Goal: Task Accomplishment & Management: Manage account settings

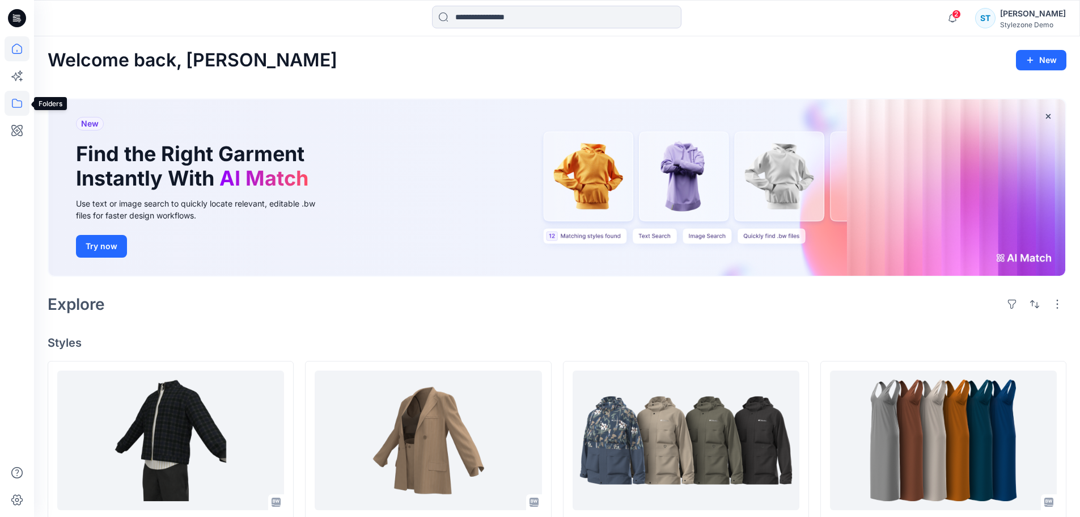
click at [22, 105] on icon at bounding box center [17, 103] width 10 height 9
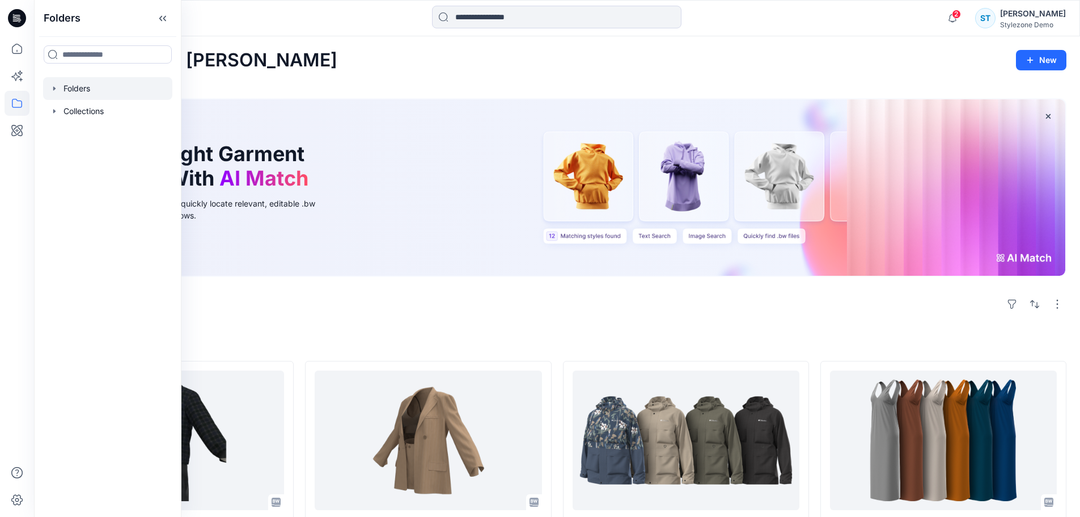
click at [55, 90] on icon "button" at bounding box center [54, 88] width 9 height 9
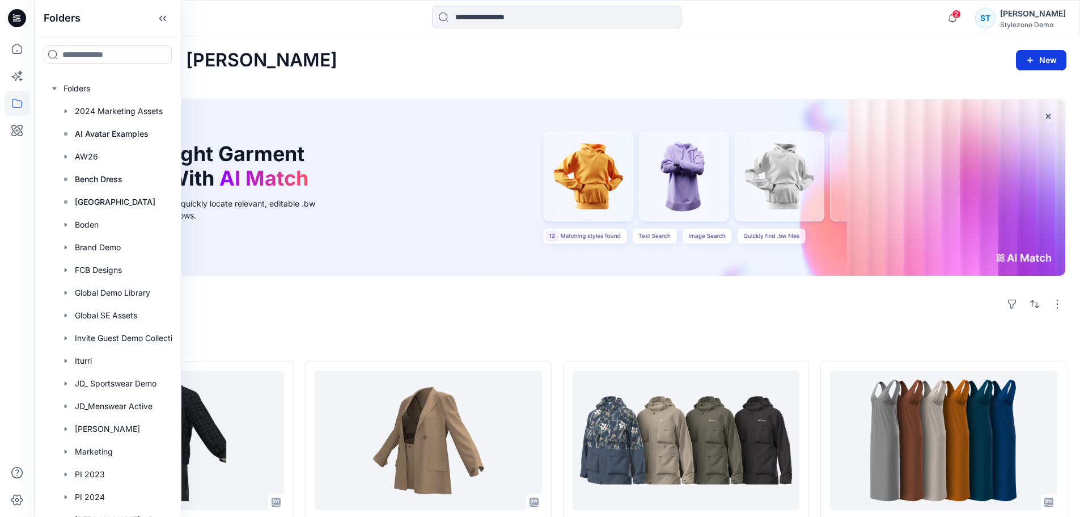
click at [1054, 57] on button "New" at bounding box center [1041, 60] width 50 height 20
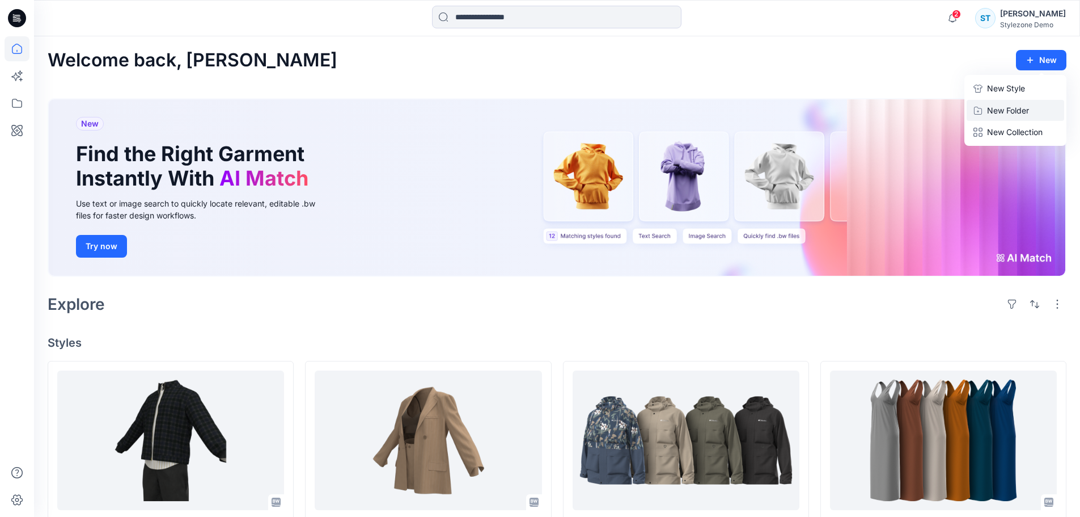
click at [1010, 107] on p "New Folder" at bounding box center [1008, 110] width 42 height 12
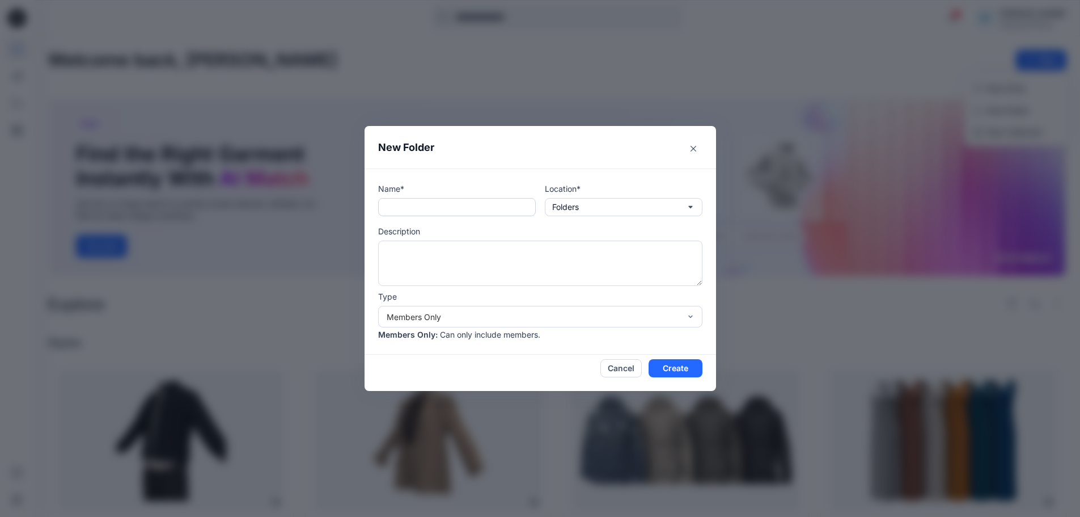
click at [417, 207] on input "text" at bounding box center [457, 207] width 158 height 18
type input "*******"
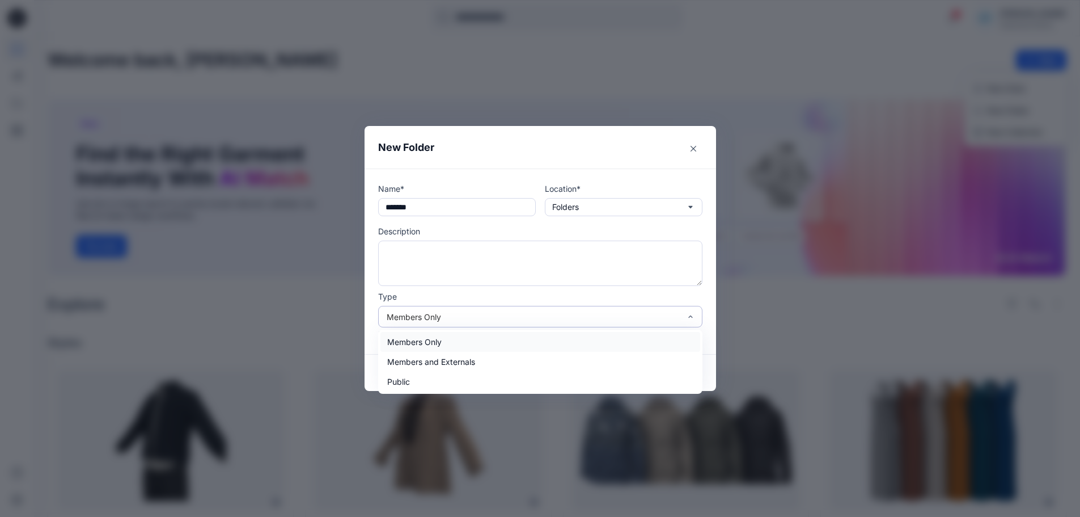
click at [654, 320] on div "Members Only" at bounding box center [534, 317] width 294 height 12
click at [641, 337] on div "Members Only" at bounding box center [540, 342] width 320 height 20
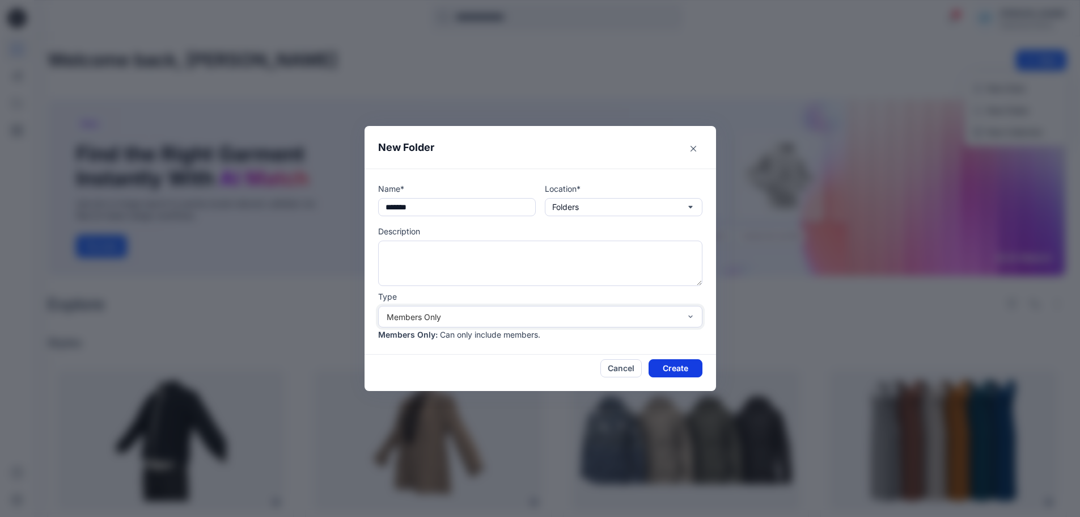
click at [671, 363] on button "Create" at bounding box center [676, 368] width 54 height 18
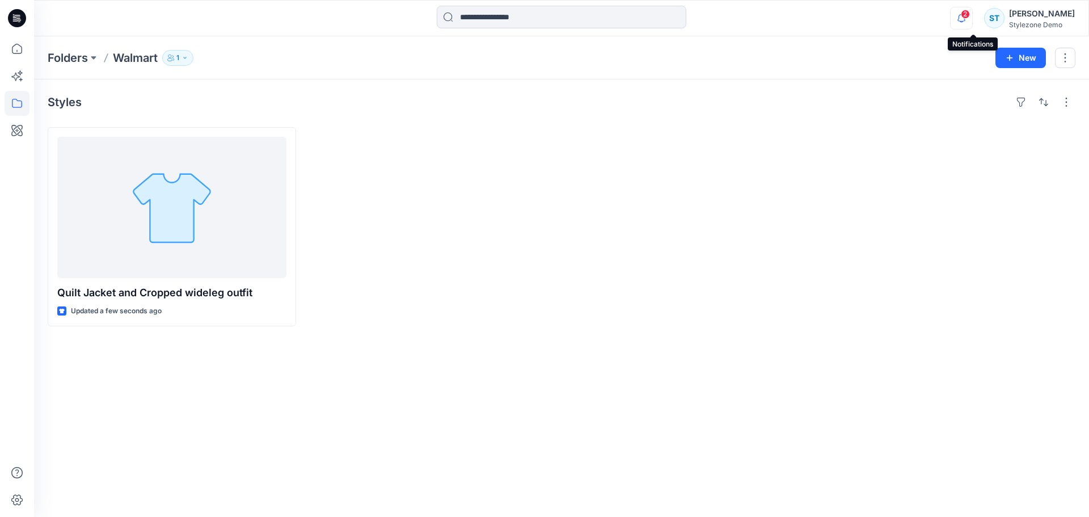
click at [972, 19] on icon "button" at bounding box center [961, 18] width 22 height 23
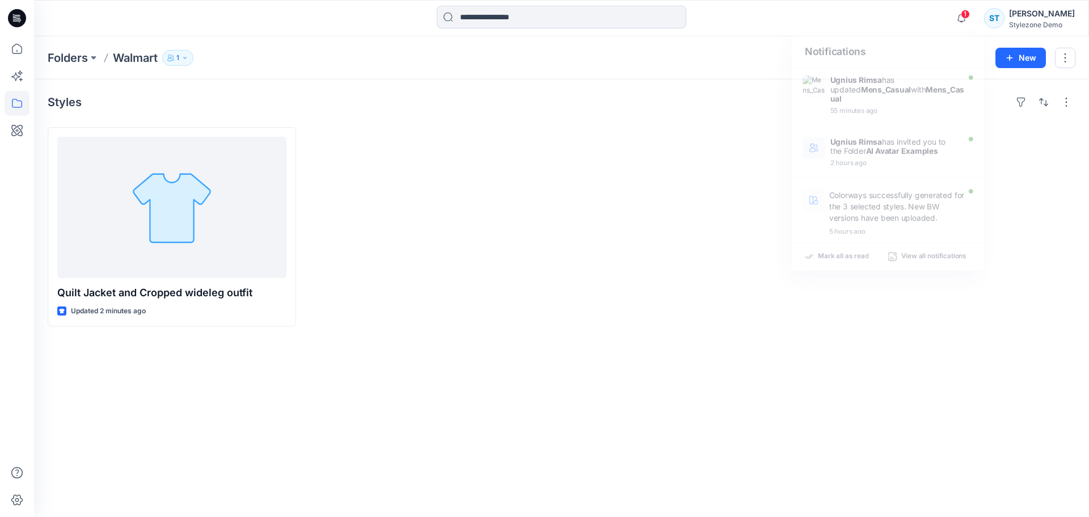
click at [148, 434] on div "Styles Quilt Jacket and Cropped wideleg outfit Updated 2 minutes ago" at bounding box center [561, 297] width 1055 height 437
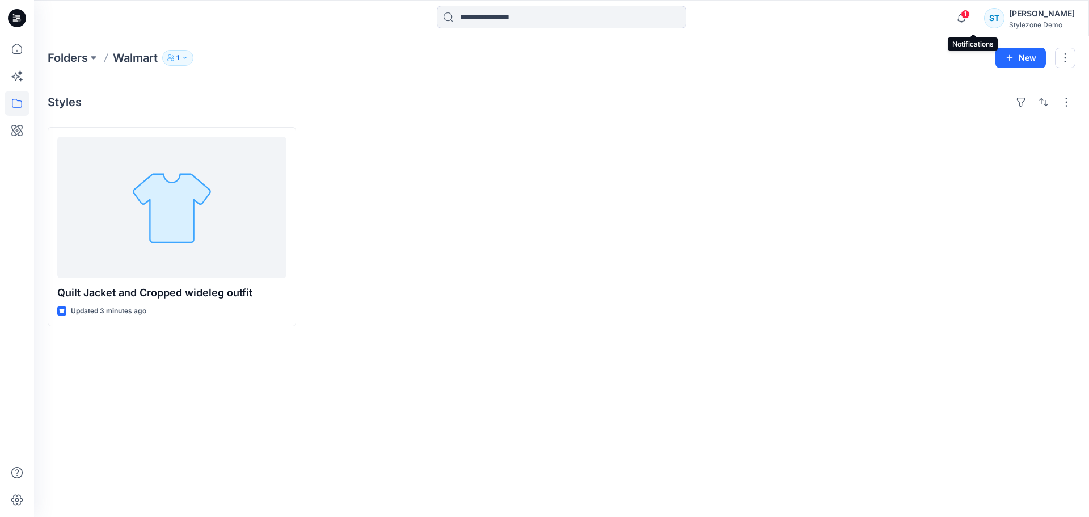
click at [970, 17] on span "1" at bounding box center [965, 14] width 9 height 9
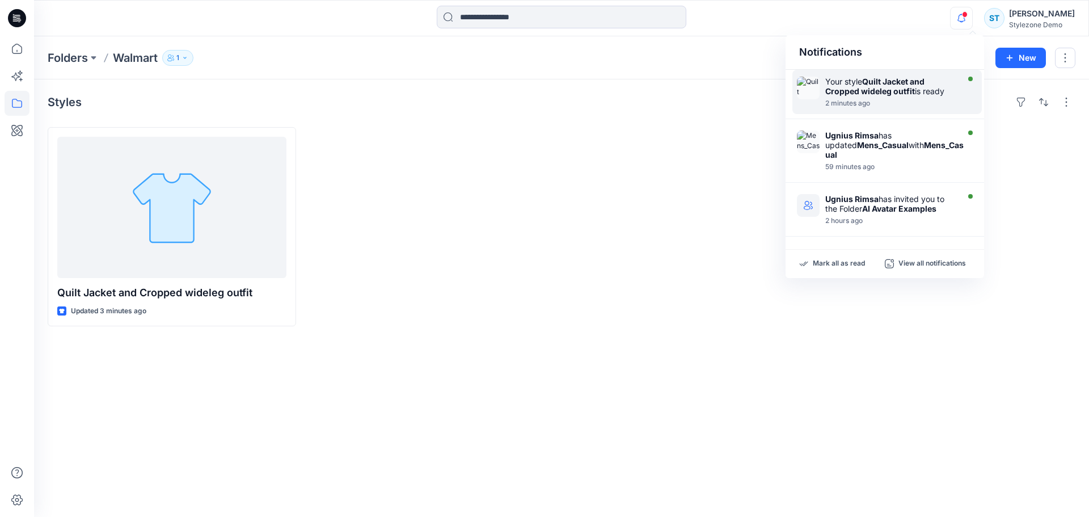
click at [957, 101] on div "Your style Quilt Jacket and Cropped wideleg outfit is ready 2 minutes ago" at bounding box center [893, 92] width 136 height 31
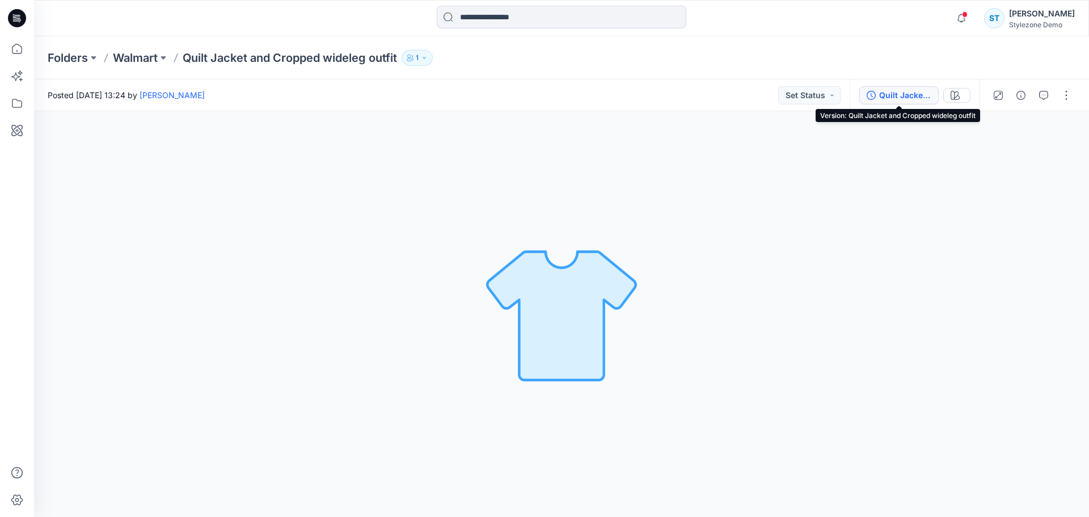
click at [886, 94] on div "Quilt Jacket and Cropped wideleg outfit" at bounding box center [905, 95] width 52 height 12
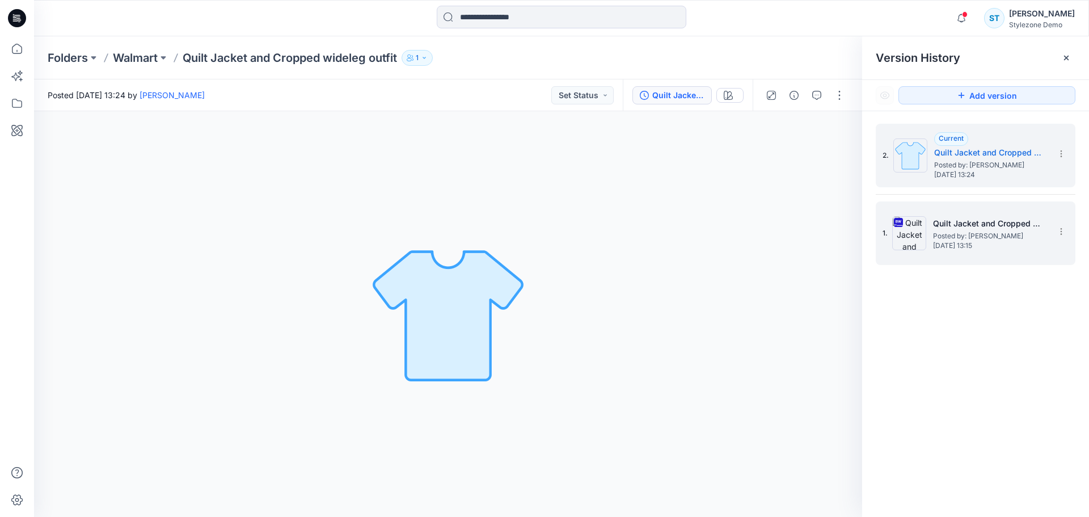
click at [957, 237] on span "Posted by: [PERSON_NAME]" at bounding box center [989, 235] width 113 height 11
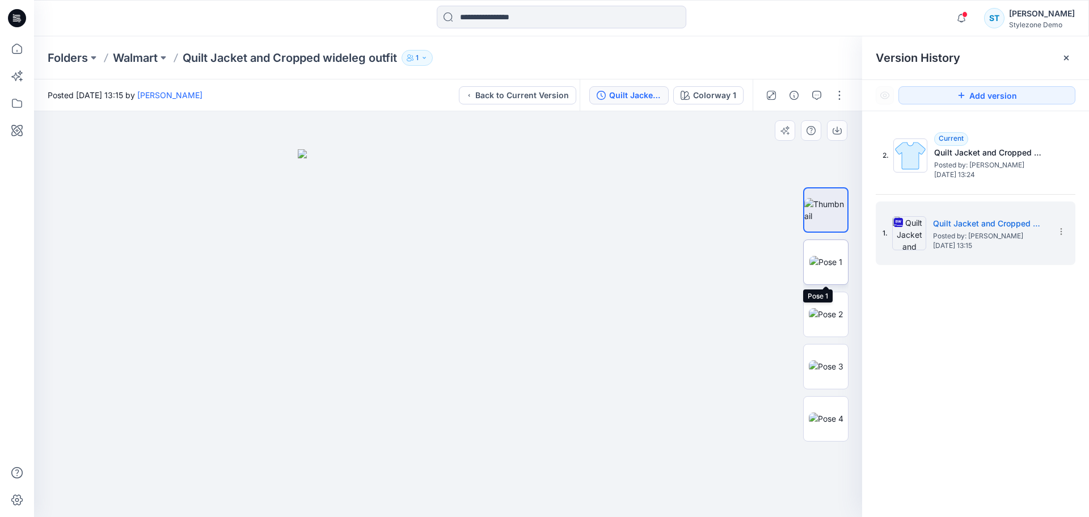
click at [835, 268] on img at bounding box center [825, 262] width 33 height 12
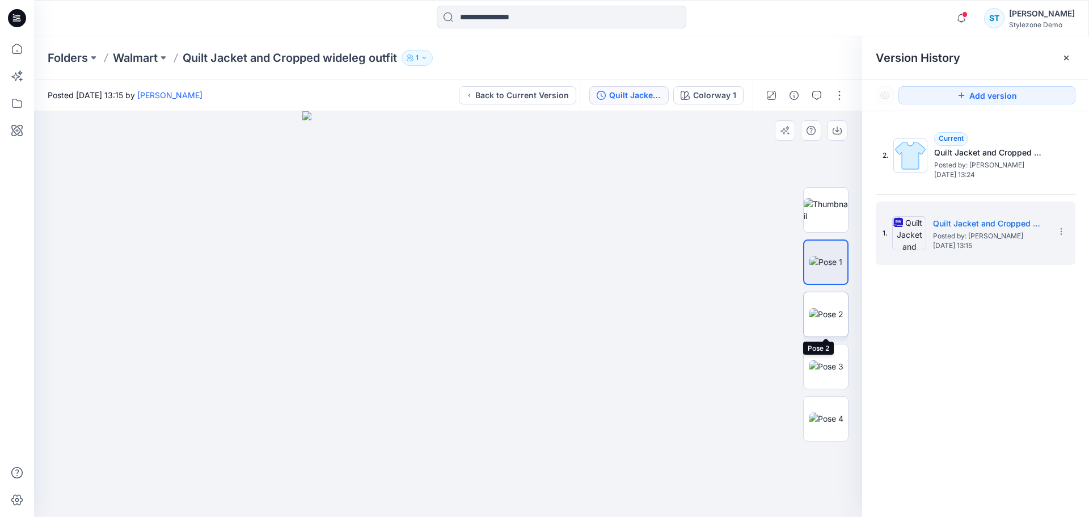
click at [835, 318] on img at bounding box center [826, 314] width 35 height 12
click at [840, 360] on img at bounding box center [826, 366] width 35 height 12
click at [826, 412] on img at bounding box center [826, 418] width 35 height 12
click at [823, 268] on img at bounding box center [825, 262] width 33 height 12
click at [842, 134] on button "button" at bounding box center [837, 130] width 20 height 20
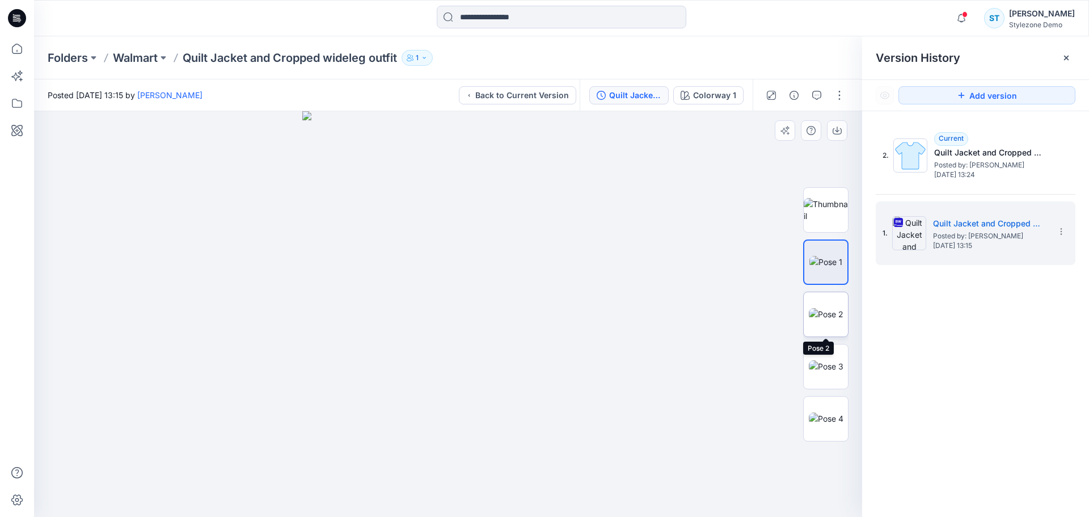
click at [835, 309] on img at bounding box center [826, 314] width 35 height 12
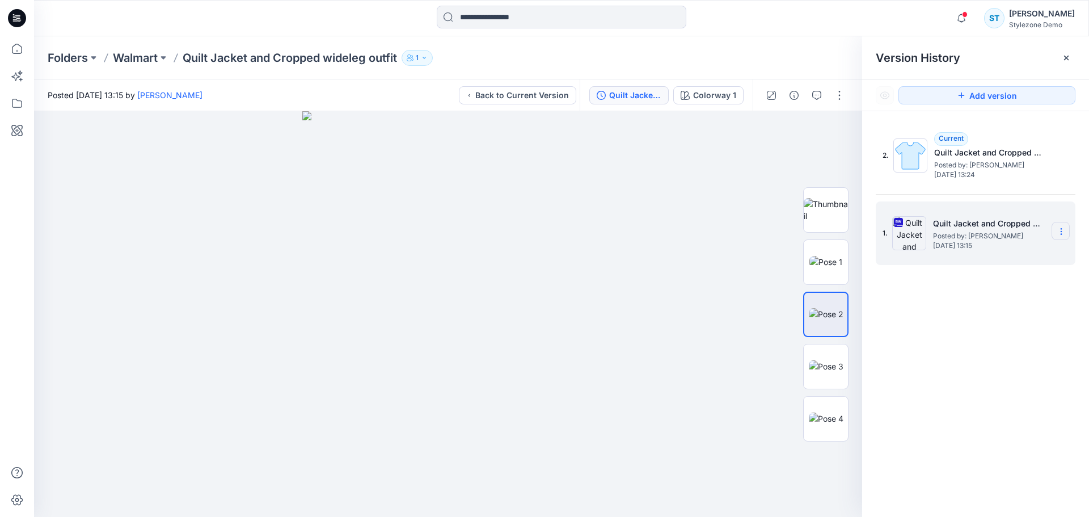
click at [1064, 234] on icon at bounding box center [1060, 231] width 9 height 9
click at [983, 397] on div "2. Current Quilt Jacket and Cropped wideleg outfit Posted by: [PERSON_NAME] [DA…" at bounding box center [975, 322] width 227 height 422
click at [840, 360] on img at bounding box center [826, 366] width 35 height 12
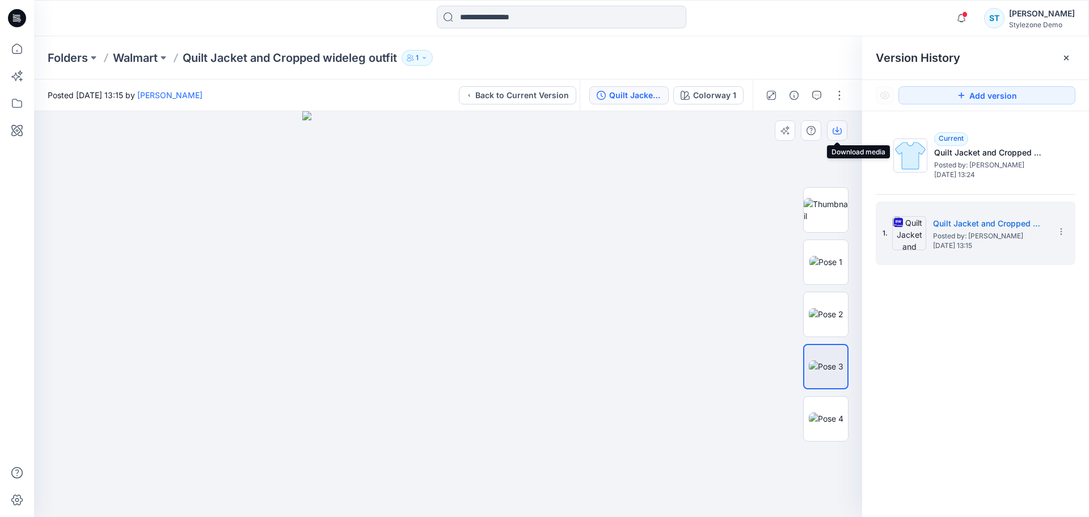
click at [837, 129] on icon "button" at bounding box center [836, 130] width 9 height 9
click at [826, 423] on img at bounding box center [826, 418] width 35 height 12
click at [838, 133] on icon "button" at bounding box center [836, 130] width 9 height 9
